Goal: Information Seeking & Learning: Find specific fact

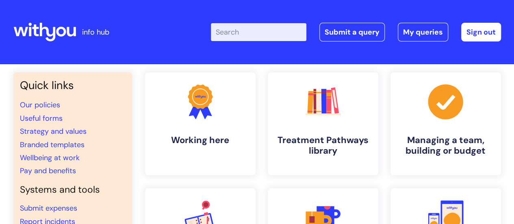
click at [248, 33] on input "Enter your search term here..." at bounding box center [258, 32] width 95 height 18
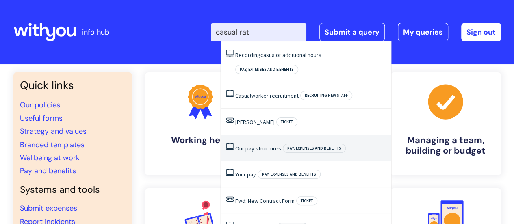
type input "casual rate"
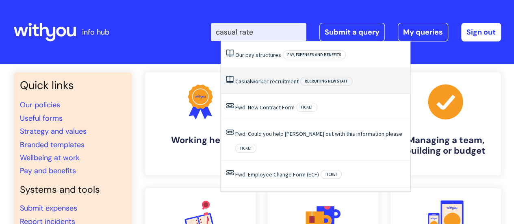
click at [267, 85] on li "Casual worker recruitment Recruiting new staff" at bounding box center [315, 81] width 189 height 26
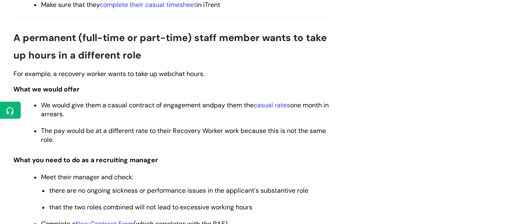
scroll to position [473, 0]
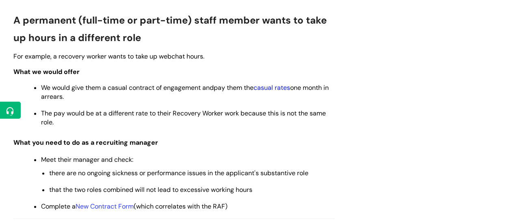
click at [274, 87] on link "casual rates" at bounding box center [271, 87] width 37 height 9
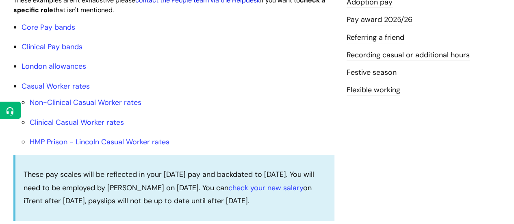
scroll to position [285, 0]
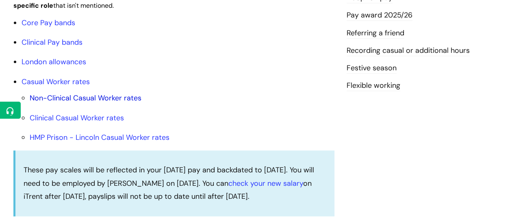
click at [84, 103] on link "Non-Clinical Casual Worker rates" at bounding box center [86, 98] width 112 height 10
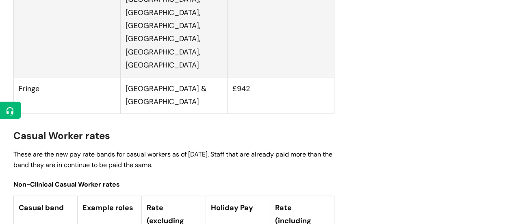
scroll to position [2168, 0]
